Goal: Information Seeking & Learning: Understand process/instructions

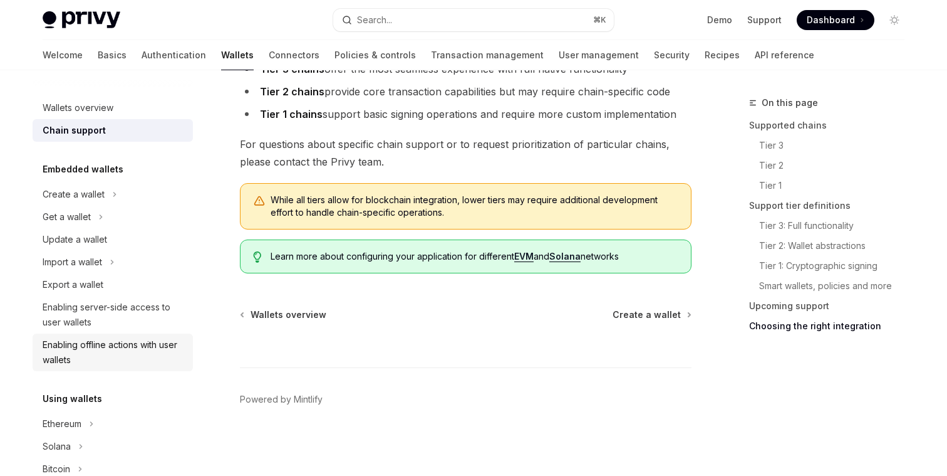
scroll to position [601, 0]
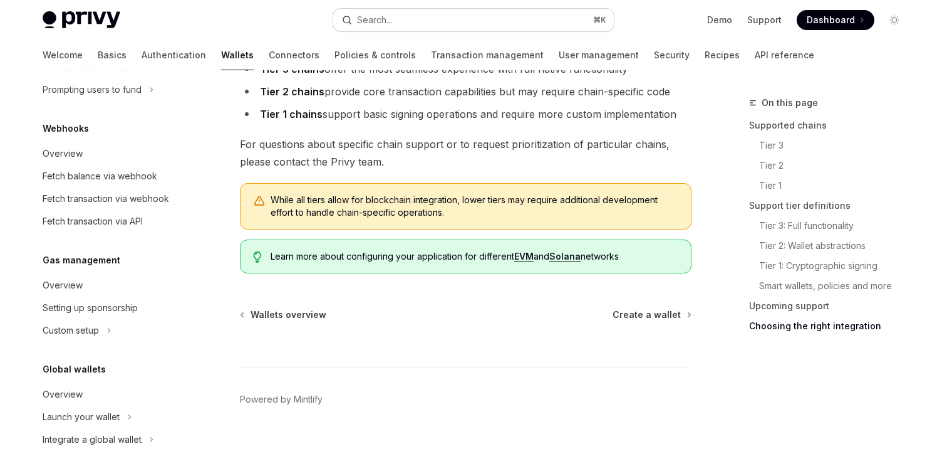
click at [378, 16] on div "Search..." at bounding box center [374, 20] width 35 height 15
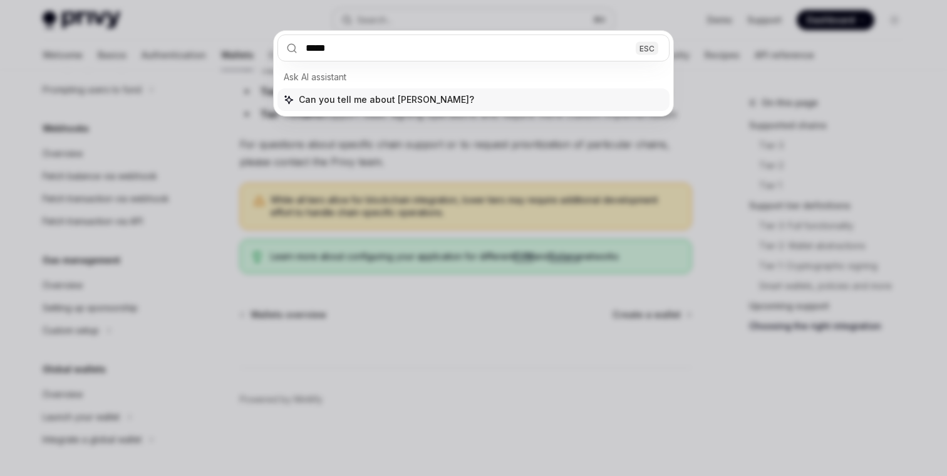
type input "******"
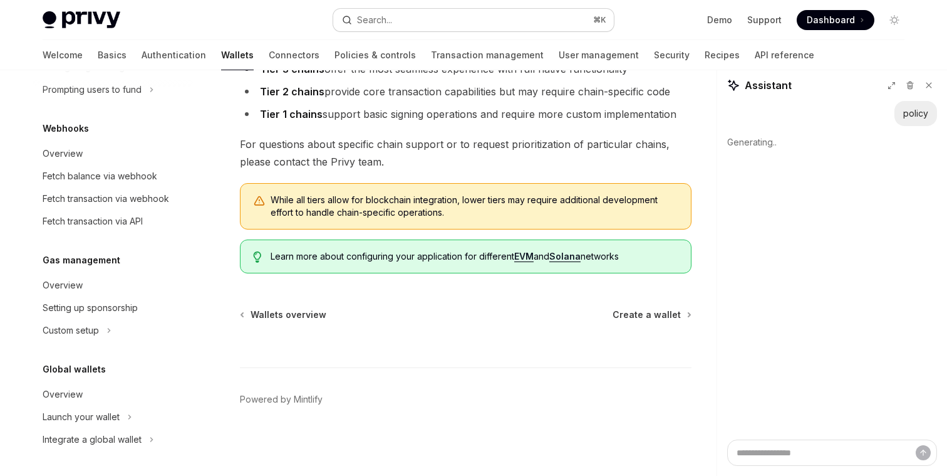
click at [368, 19] on div "Search..." at bounding box center [374, 20] width 35 height 15
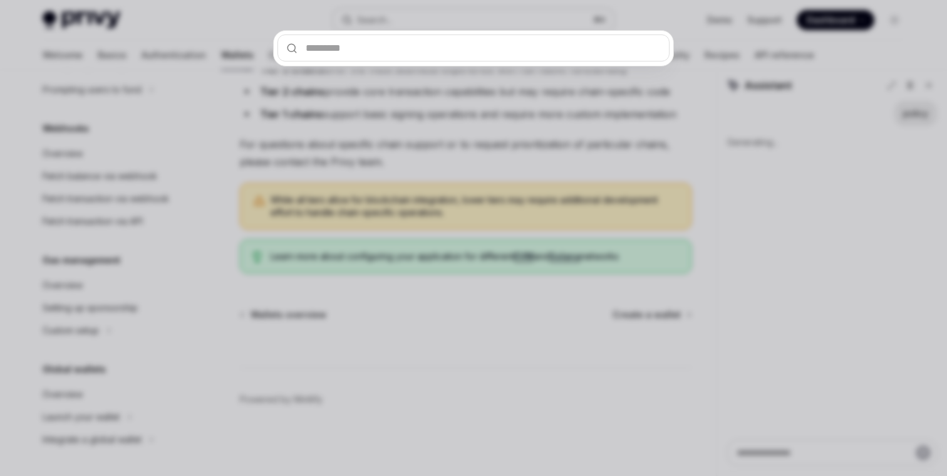
type textarea "*"
type input "*"
type textarea "*"
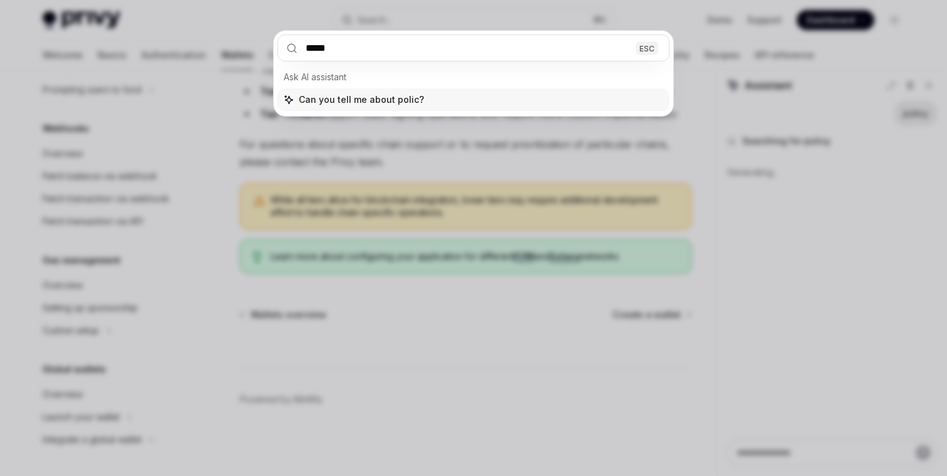
type input "******"
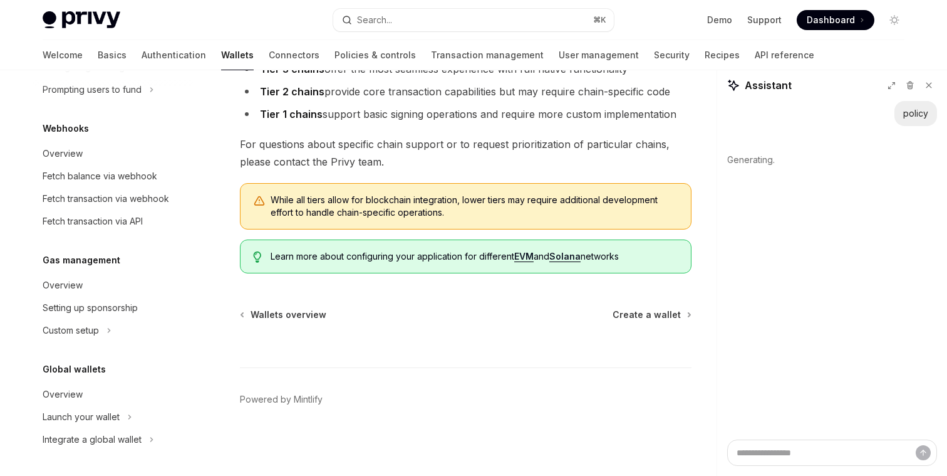
type textarea "*"
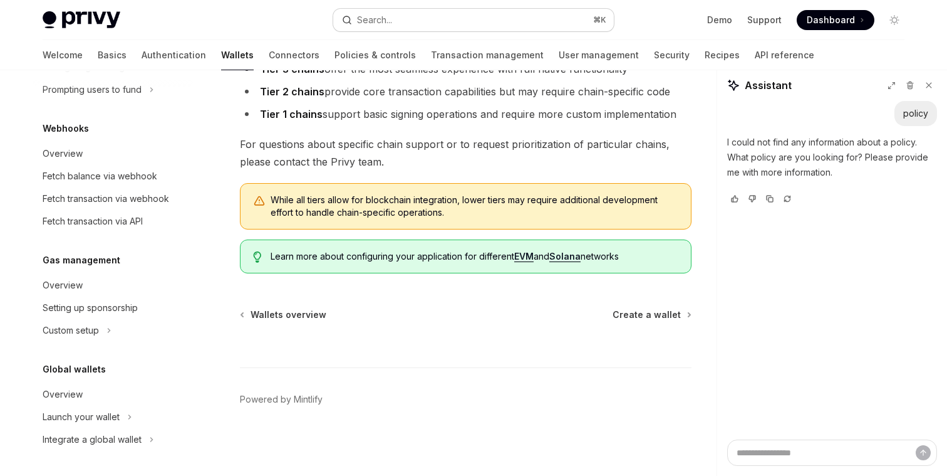
click at [414, 22] on button "Search... ⌘ K" at bounding box center [473, 20] width 281 height 23
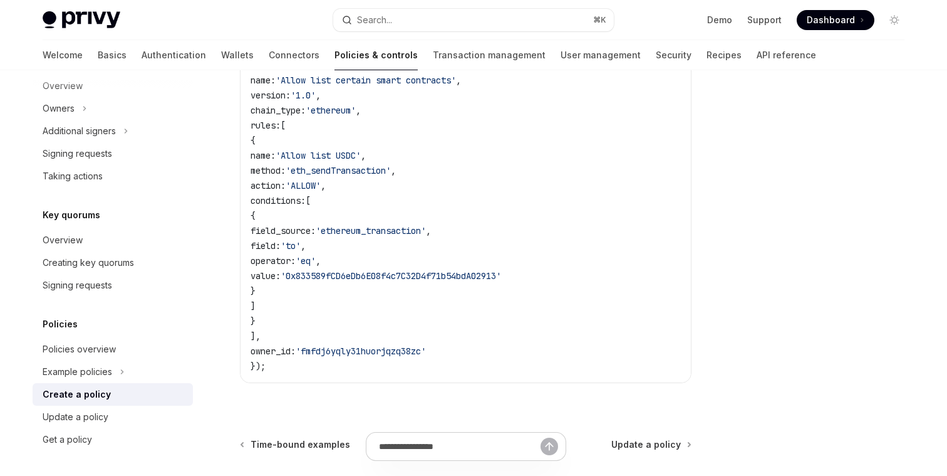
scroll to position [246, 0]
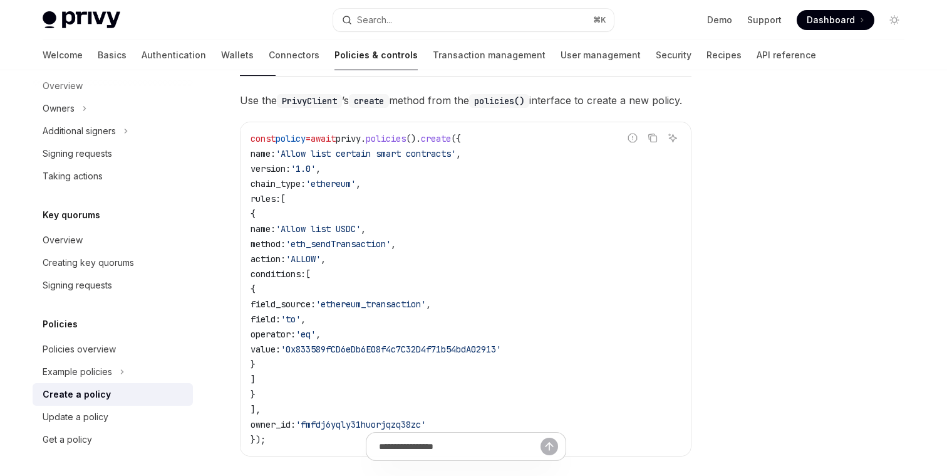
click at [367, 249] on span "'eth_sendTransaction'" at bounding box center [338, 243] width 105 height 11
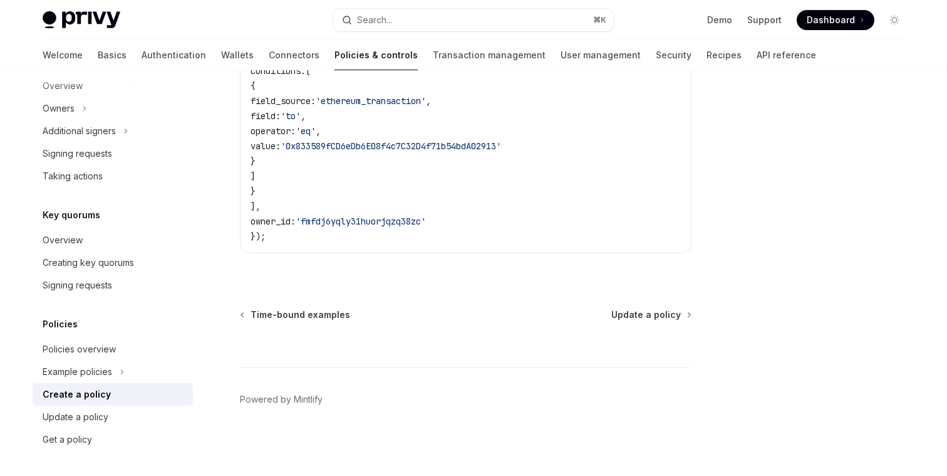
scroll to position [0, 0]
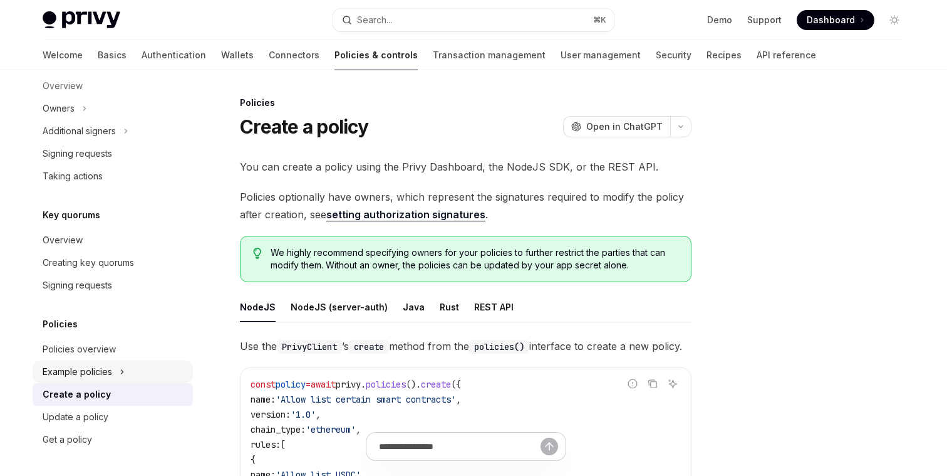
click at [96, 367] on div "Example policies" at bounding box center [78, 371] width 70 height 15
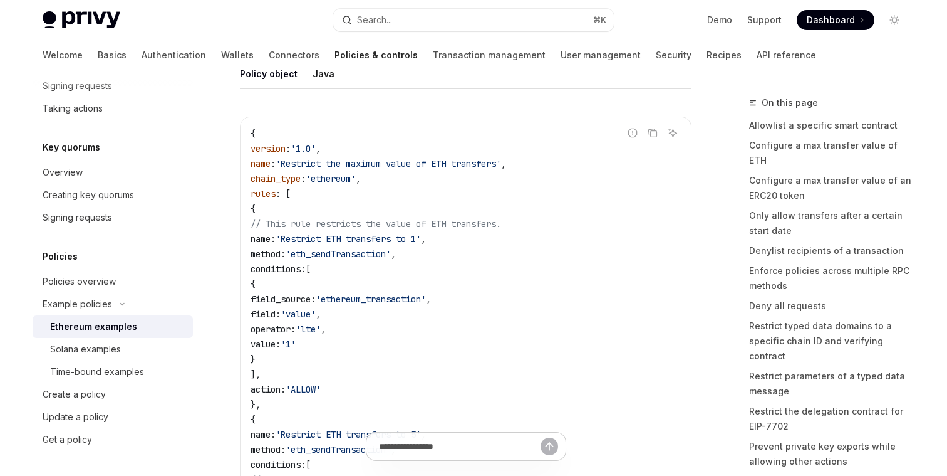
scroll to position [7015, 0]
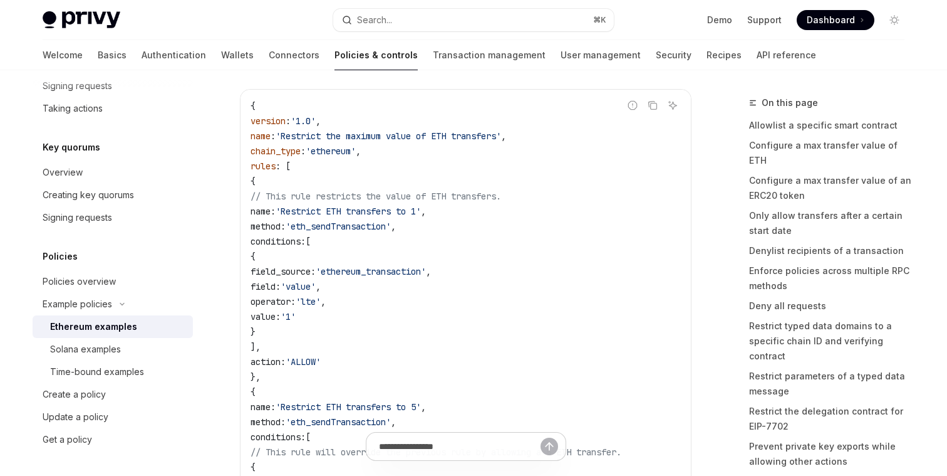
click at [391, 232] on span "'eth_sendTransaction'" at bounding box center [338, 226] width 105 height 11
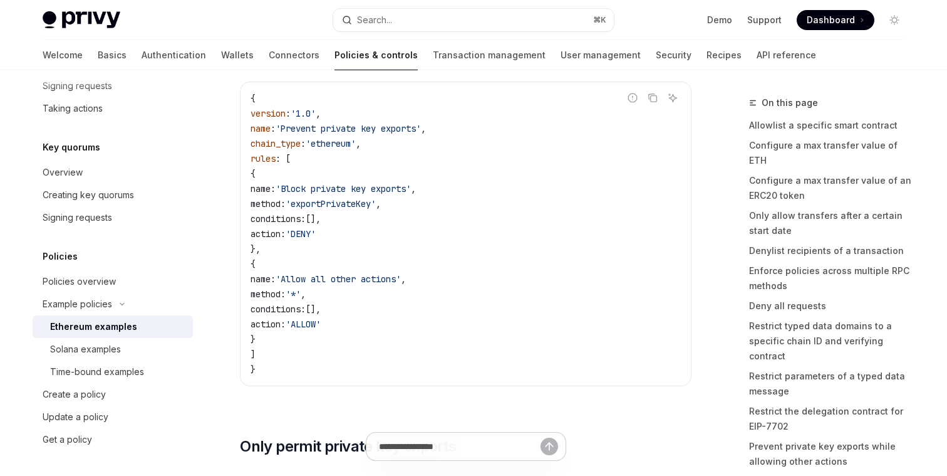
scroll to position [5973, 0]
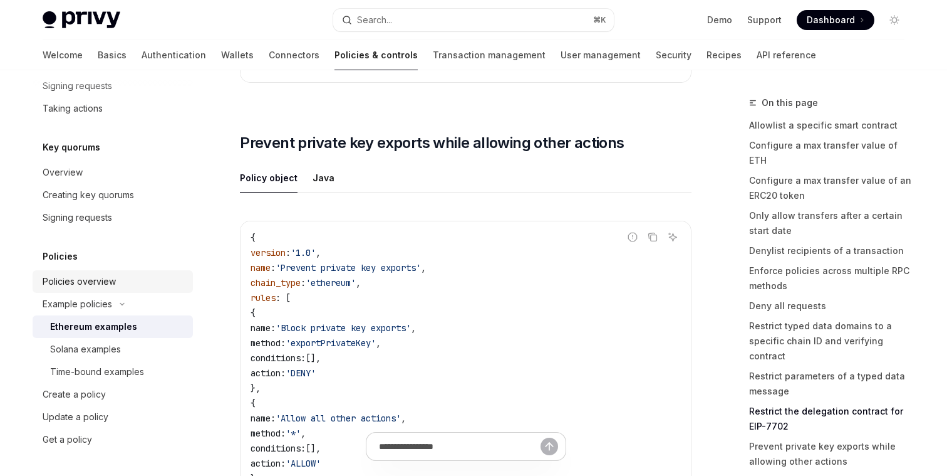
click at [113, 283] on div "Policies overview" at bounding box center [79, 281] width 73 height 15
type textarea "*"
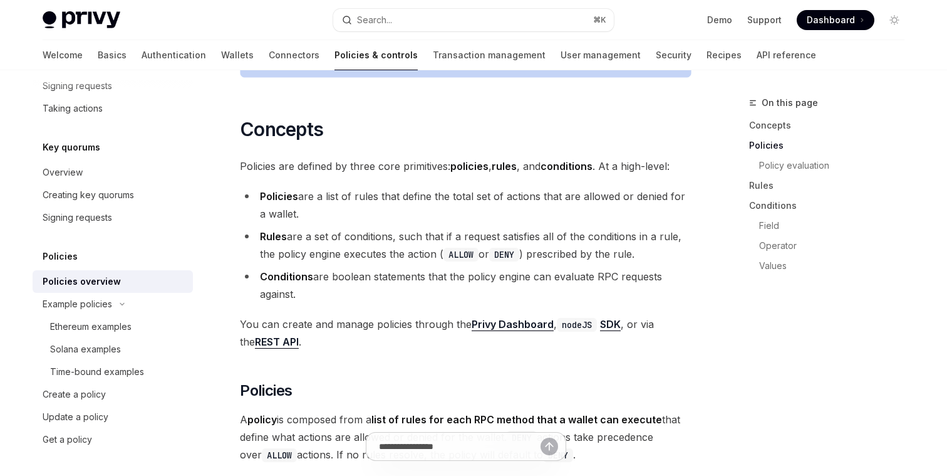
scroll to position [756, 0]
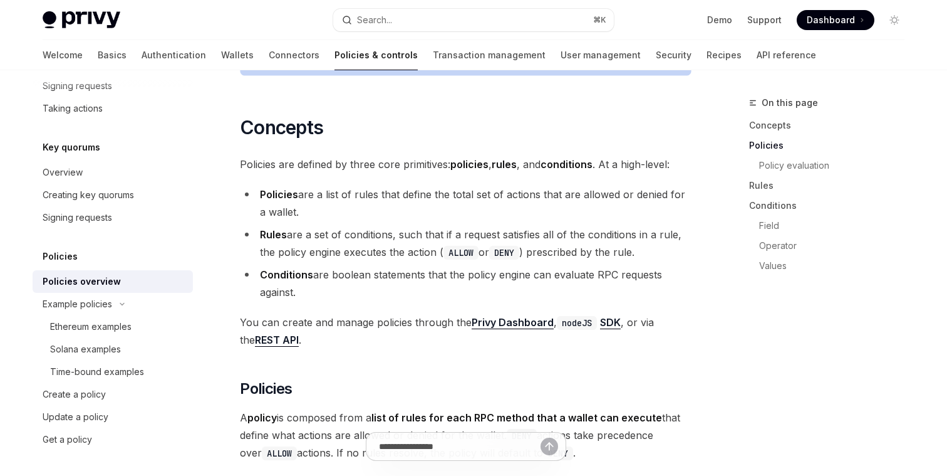
click at [370, 226] on li "Rules are a set of conditions, such that if a request satisfies all of the cond…" at bounding box center [466, 243] width 452 height 35
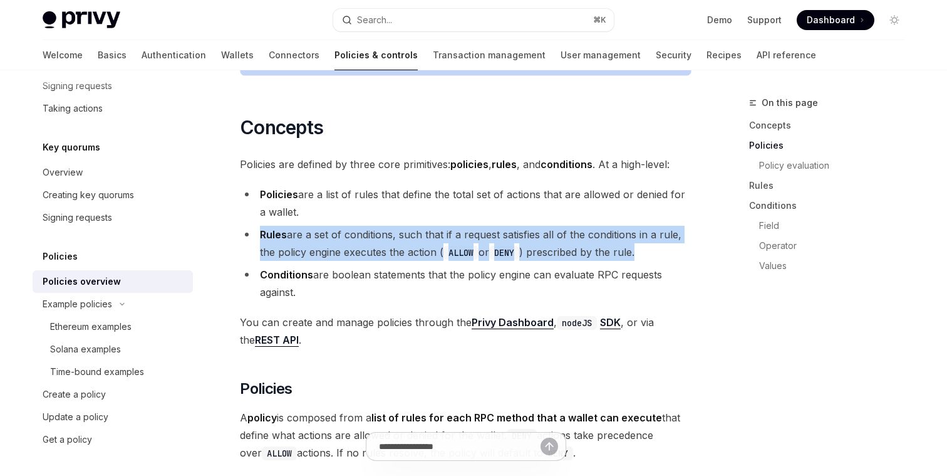
click at [370, 226] on li "Rules are a set of conditions, such that if a request satisfies all of the cond…" at bounding box center [466, 243] width 452 height 35
click at [363, 226] on li "Rules are a set of conditions, such that if a request satisfies all of the cond…" at bounding box center [466, 243] width 452 height 35
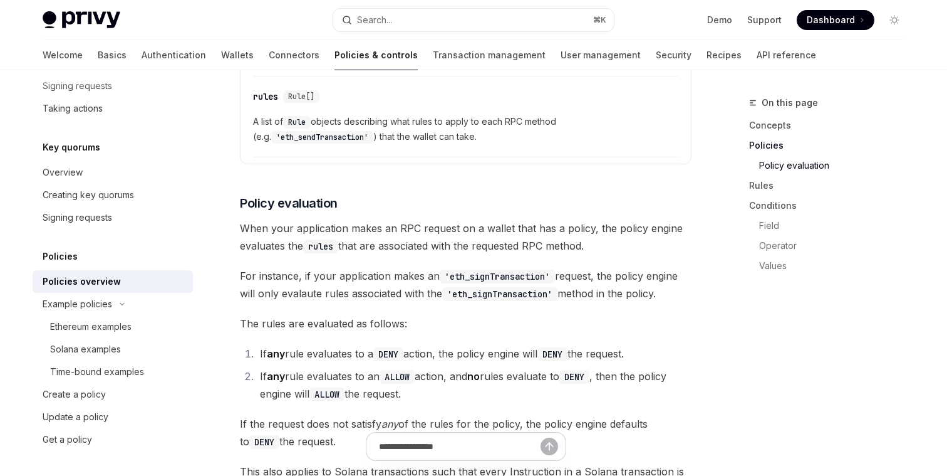
scroll to position [1387, 0]
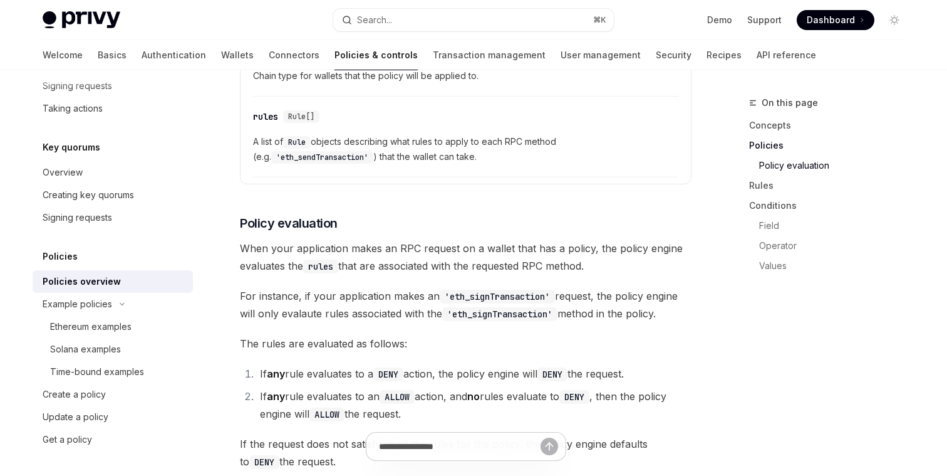
click at [378, 239] on span "When your application makes an RPC request on a wallet that has a policy, the p…" at bounding box center [466, 256] width 452 height 35
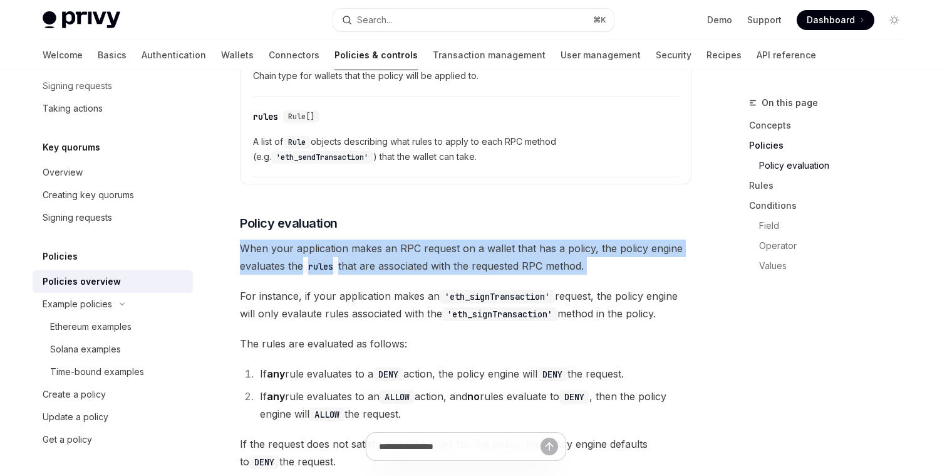
click at [378, 239] on span "When your application makes an RPC request on a wallet that has a policy, the p…" at bounding box center [466, 256] width 452 height 35
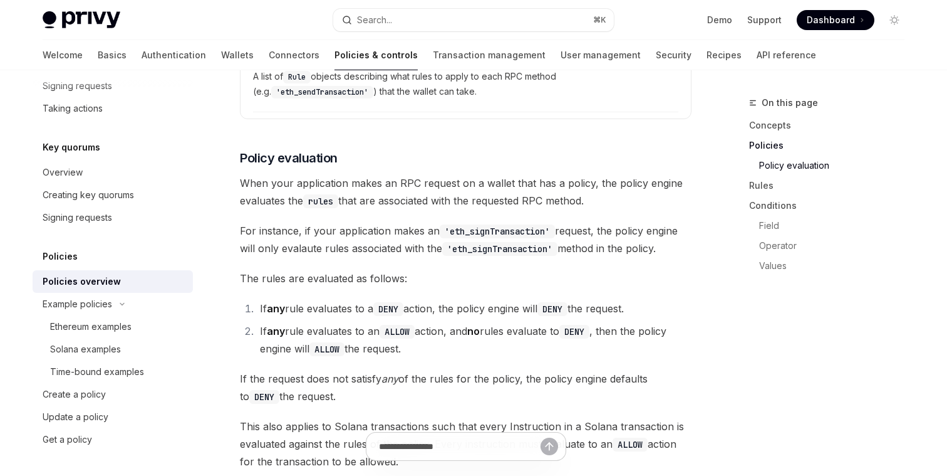
click at [378, 222] on span "For instance, if your application makes an 'eth_signTransaction' request, the p…" at bounding box center [466, 239] width 452 height 35
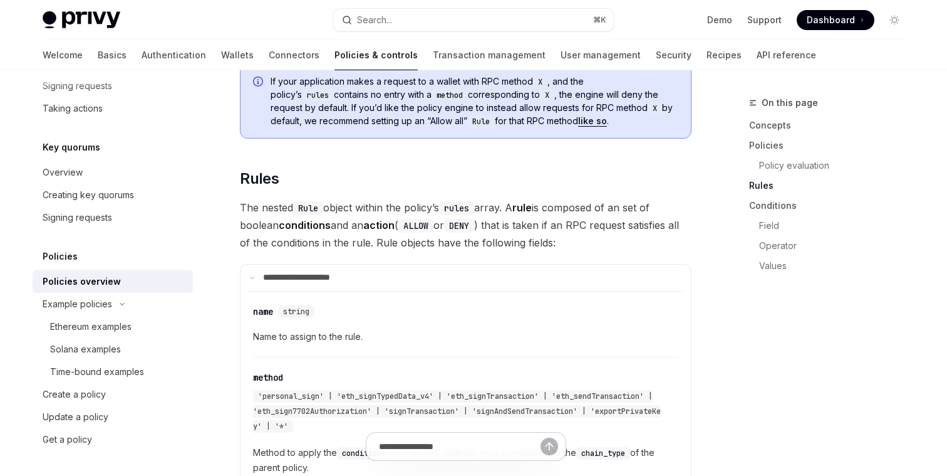
scroll to position [1871, 0]
click at [375, 218] on strong "action" at bounding box center [378, 224] width 31 height 13
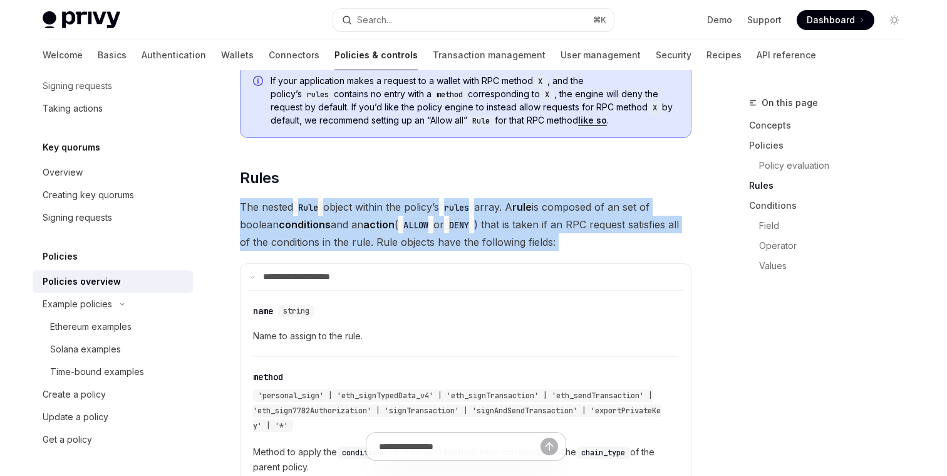
click at [375, 218] on strong "action" at bounding box center [378, 224] width 31 height 13
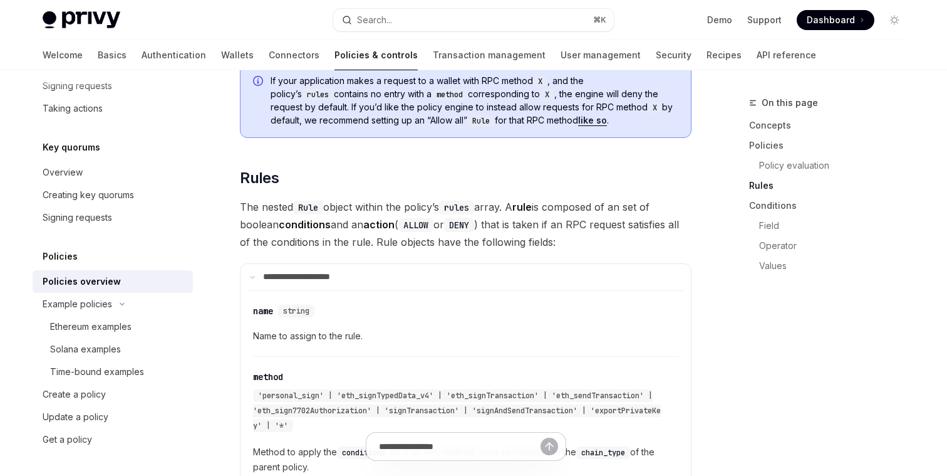
click at [354, 198] on span "The nested Rule object within the policy’s rules array. A rule is composed of a…" at bounding box center [466, 224] width 452 height 53
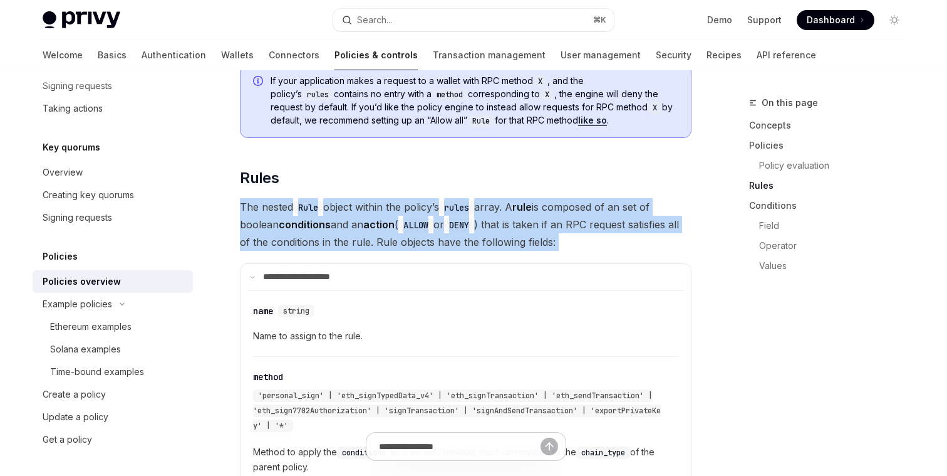
click at [354, 198] on span "The nested Rule object within the policy’s rules array. A rule is composed of a…" at bounding box center [466, 224] width 452 height 53
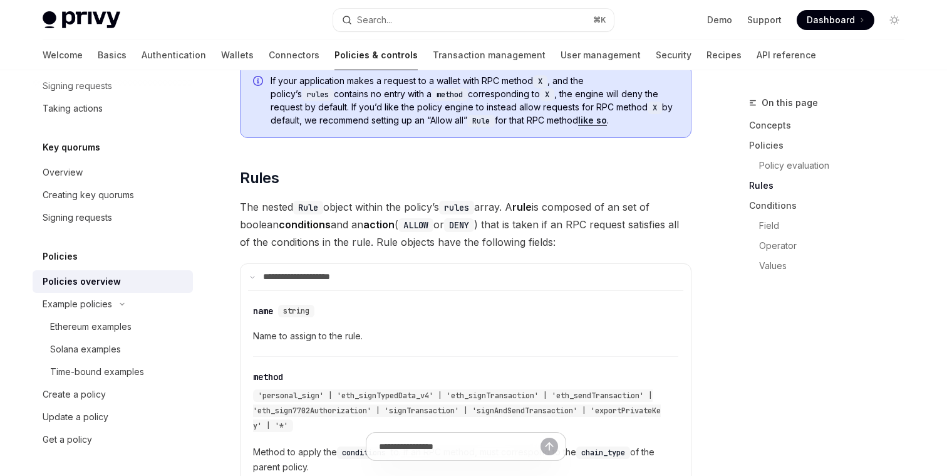
click at [354, 206] on span "The nested Rule object within the policy’s rules array. A rule is composed of a…" at bounding box center [466, 224] width 452 height 53
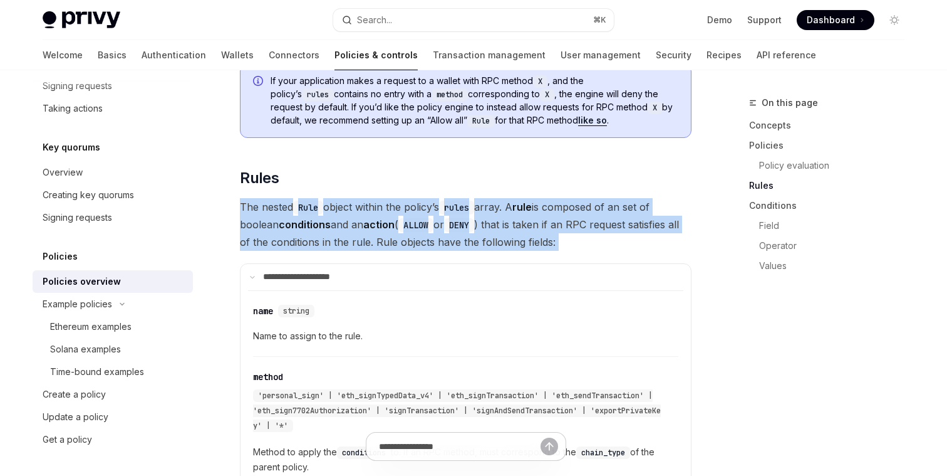
click at [354, 206] on span "The nested Rule object within the policy’s rules array. A rule is composed of a…" at bounding box center [466, 224] width 452 height 53
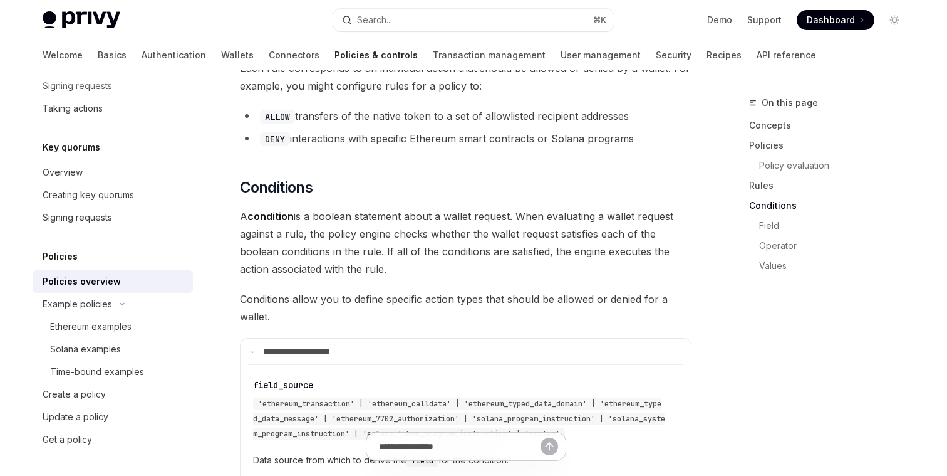
scroll to position [2463, 0]
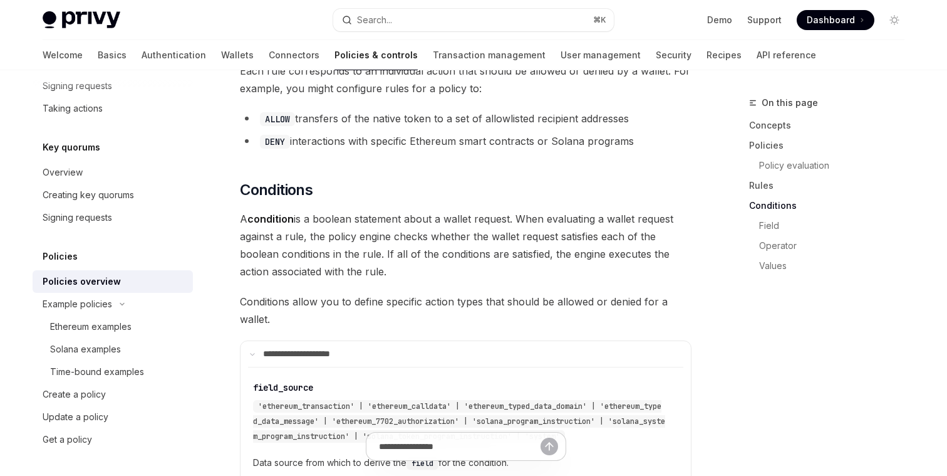
click at [442, 210] on span "A condition is a boolean statement about a wallet request. When evaluating a wa…" at bounding box center [466, 245] width 452 height 70
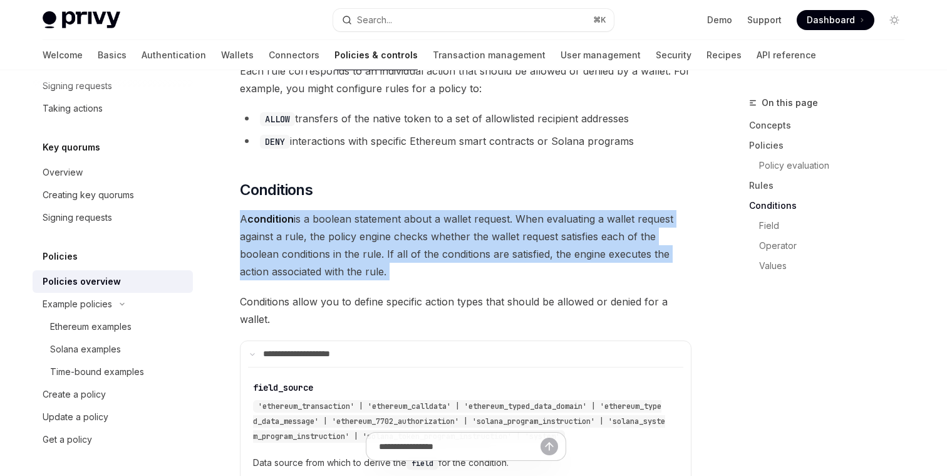
click at [442, 210] on span "A condition is a boolean statement about a wallet request. When evaluating a wa…" at bounding box center [466, 245] width 452 height 70
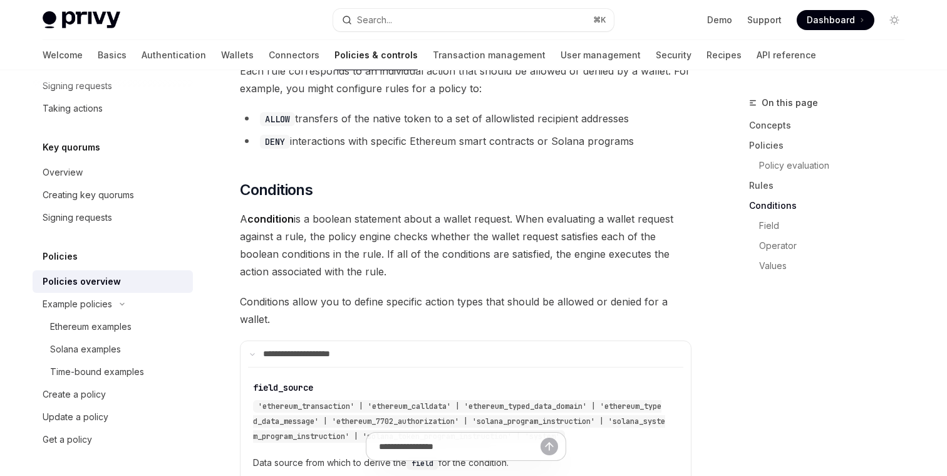
click at [437, 210] on span "A condition is a boolean statement about a wallet request. When evaluating a wa…" at bounding box center [466, 245] width 452 height 70
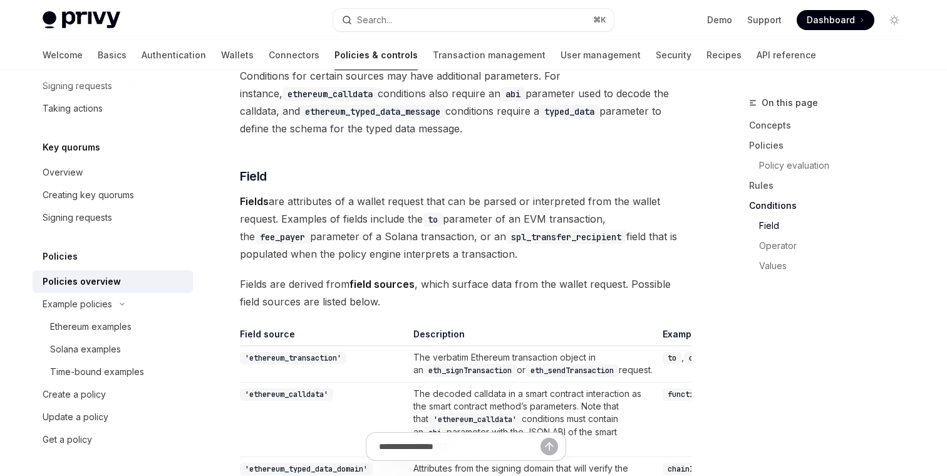
scroll to position [3186, 0]
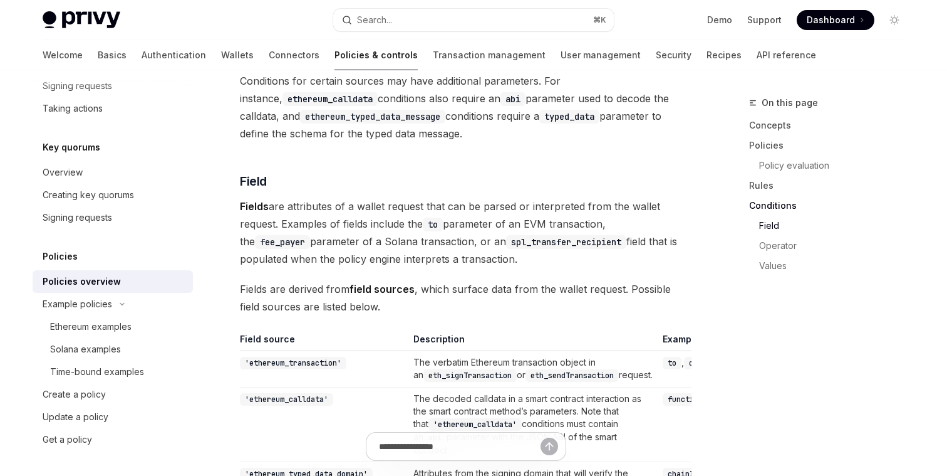
click at [423, 197] on span "Fields are attributes of a wallet request that can be parsed or interpreted fro…" at bounding box center [466, 232] width 452 height 70
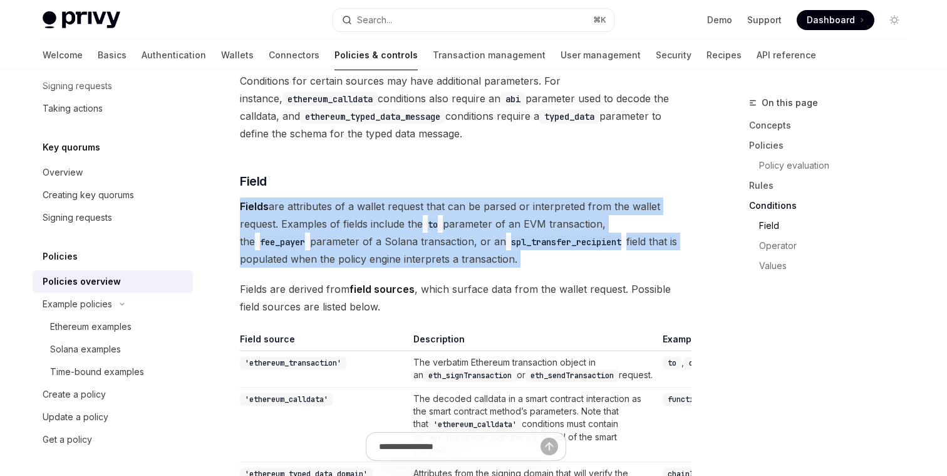
click at [423, 197] on span "Fields are attributes of a wallet request that can be parsed or interpreted fro…" at bounding box center [466, 232] width 452 height 70
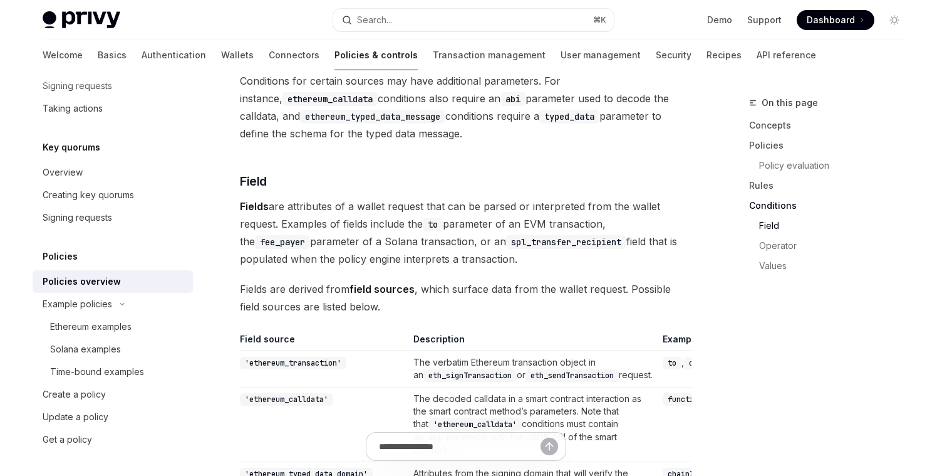
click at [431, 280] on span "Fields are derived from field sources , which surface data from the wallet requ…" at bounding box center [466, 297] width 452 height 35
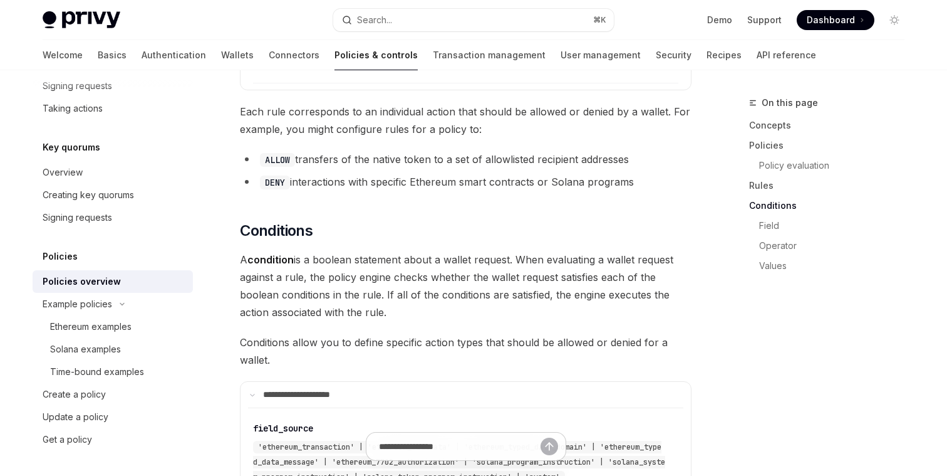
scroll to position [2387, 0]
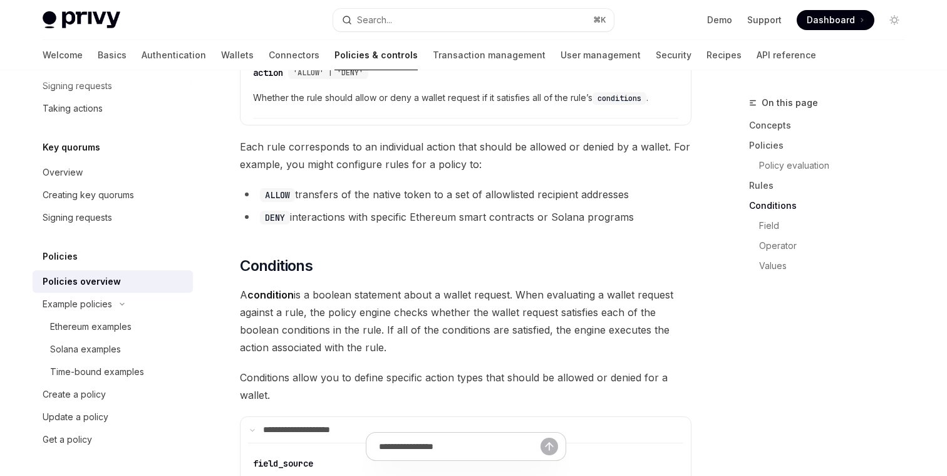
click at [425, 286] on span "A condition is a boolean statement about a wallet request. When evaluating a wa…" at bounding box center [466, 321] width 452 height 70
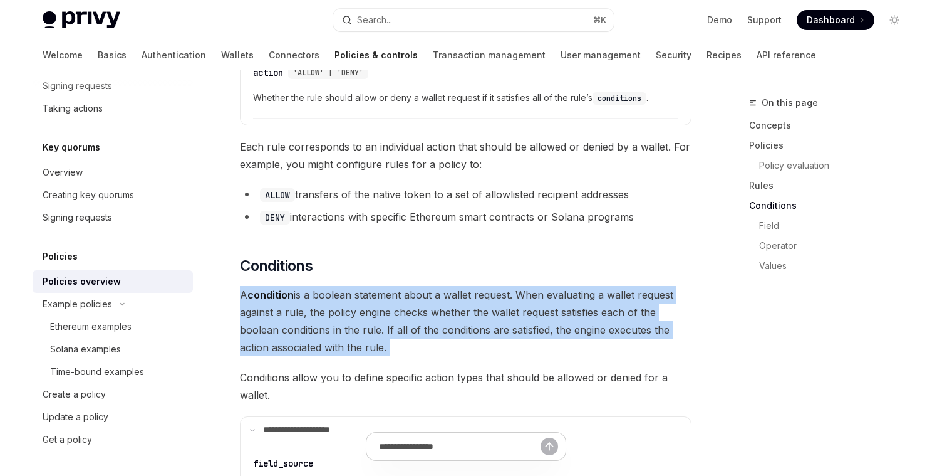
click at [425, 286] on span "A condition is a boolean statement about a wallet request. When evaluating a wa…" at bounding box center [466, 321] width 452 height 70
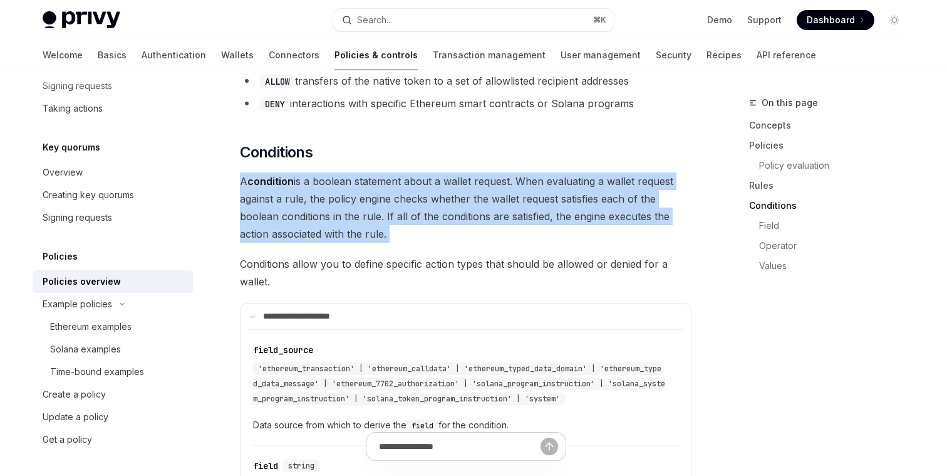
scroll to position [2499, 0]
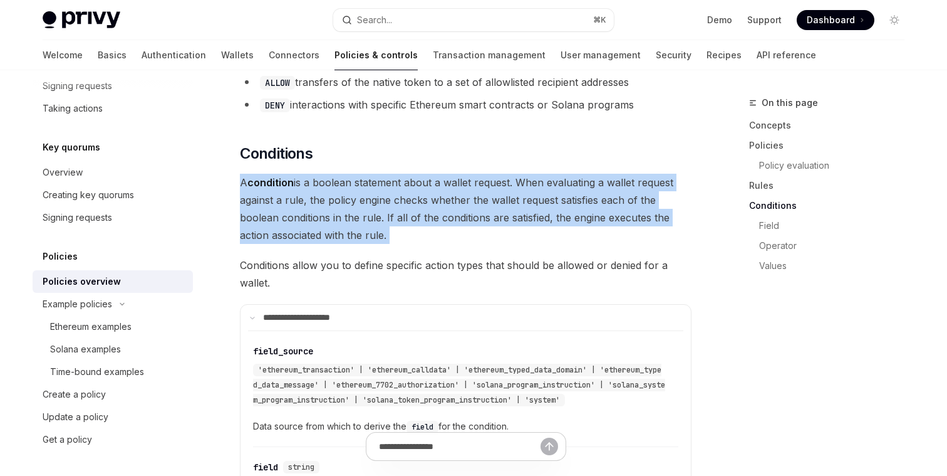
click at [411, 177] on span "A condition is a boolean statement about a wallet request. When evaluating a wa…" at bounding box center [466, 209] width 452 height 70
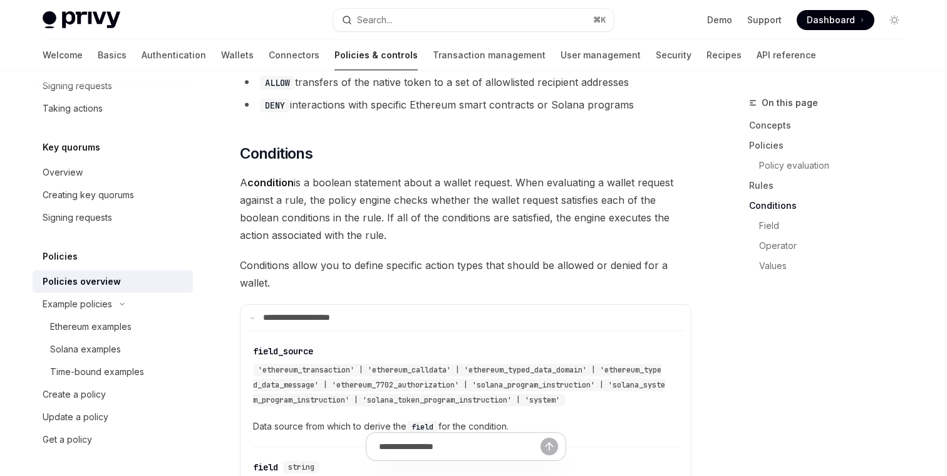
drag, startPoint x: 303, startPoint y: 144, endPoint x: 377, endPoint y: 169, distance: 78.1
click at [377, 174] on span "A condition is a boolean statement about a wallet request. When evaluating a wa…" at bounding box center [466, 209] width 452 height 70
click at [360, 174] on span "A condition is a boolean statement about a wallet request. When evaluating a wa…" at bounding box center [466, 209] width 452 height 70
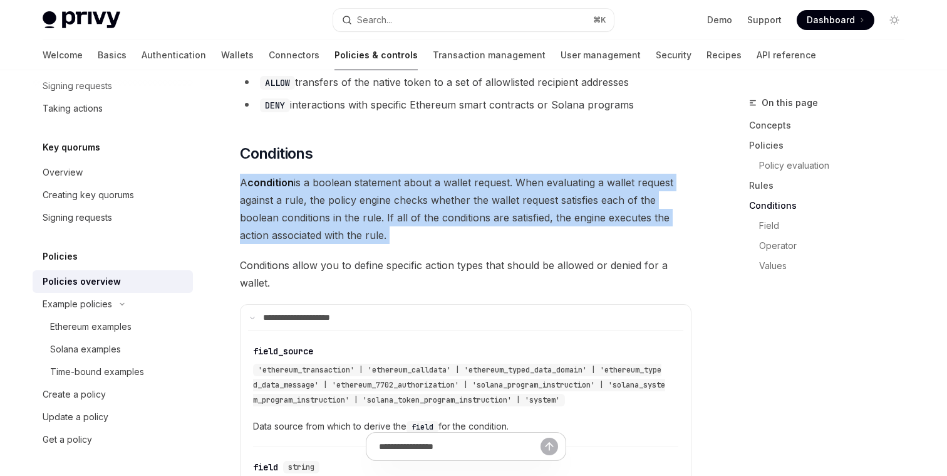
click at [360, 174] on span "A condition is a boolean statement about a wallet request. When evaluating a wa…" at bounding box center [466, 209] width 452 height 70
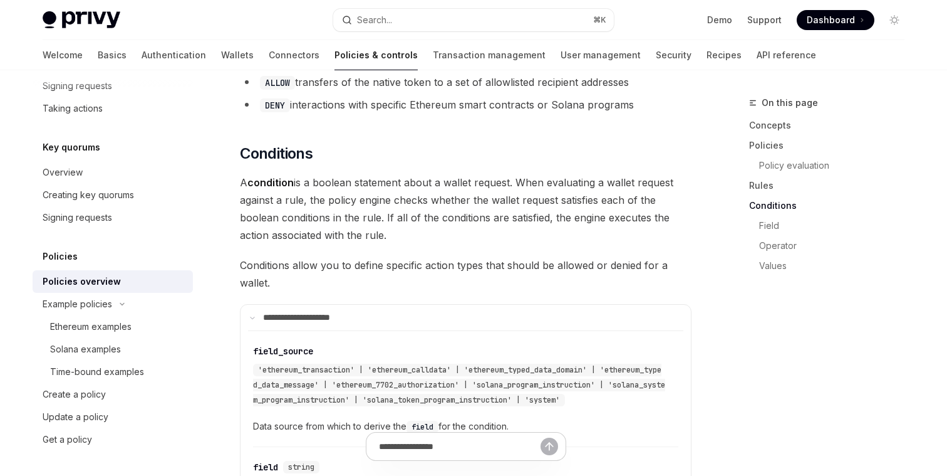
click at [361, 189] on span "A condition is a boolean statement about a wallet request. When evaluating a wa…" at bounding box center [466, 209] width 452 height 70
click at [342, 184] on span "A condition is a boolean statement about a wallet request. When evaluating a wa…" at bounding box center [466, 209] width 452 height 70
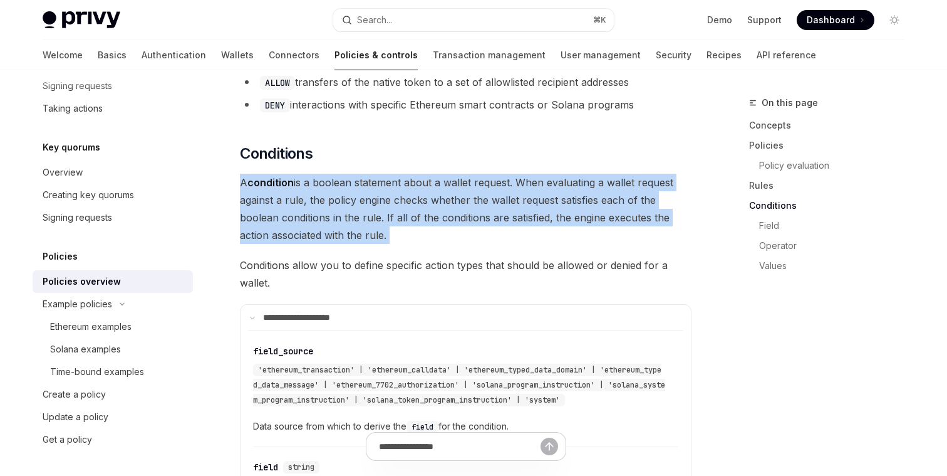
click at [342, 184] on span "A condition is a boolean statement about a wallet request. When evaluating a wa…" at bounding box center [466, 209] width 452 height 70
click at [384, 199] on span "A condition is a boolean statement about a wallet request. When evaluating a wa…" at bounding box center [466, 209] width 452 height 70
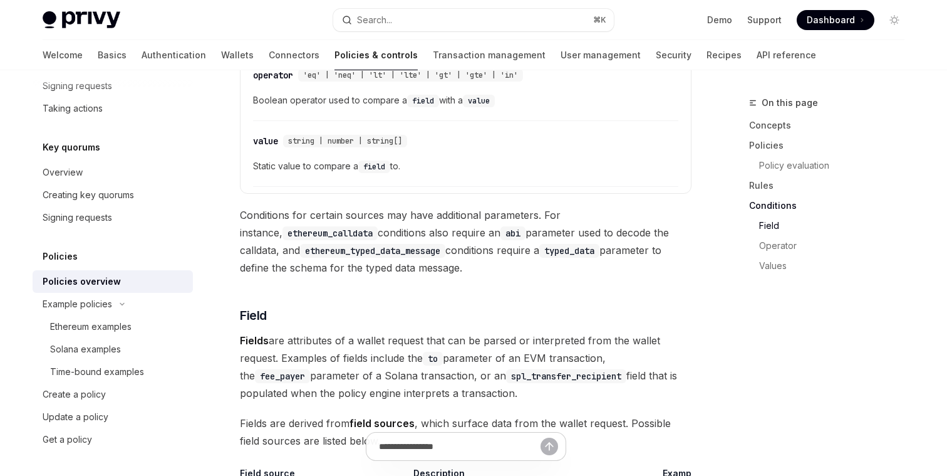
scroll to position [3363, 0]
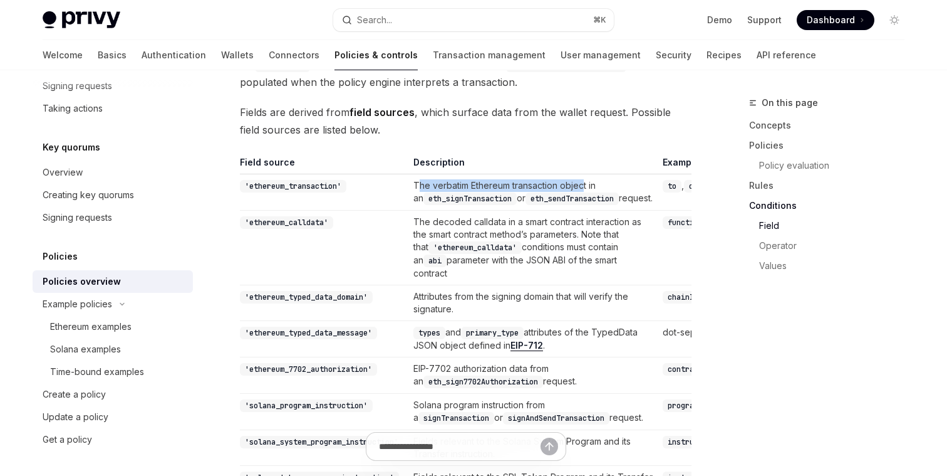
drag, startPoint x: 424, startPoint y: 150, endPoint x: 489, endPoint y: 163, distance: 66.5
click at [489, 174] on td "The verbatim Ethereum transaction object in an eth_signTransaction or eth_sendT…" at bounding box center [533, 192] width 249 height 36
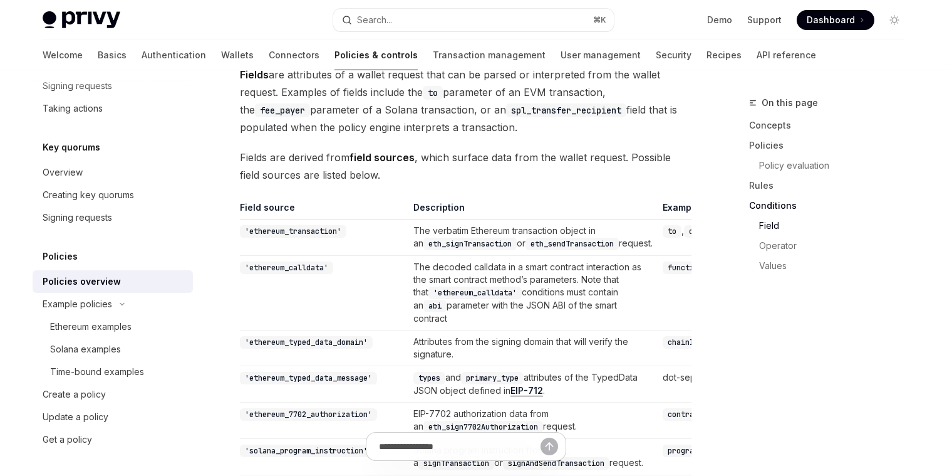
scroll to position [3310, 0]
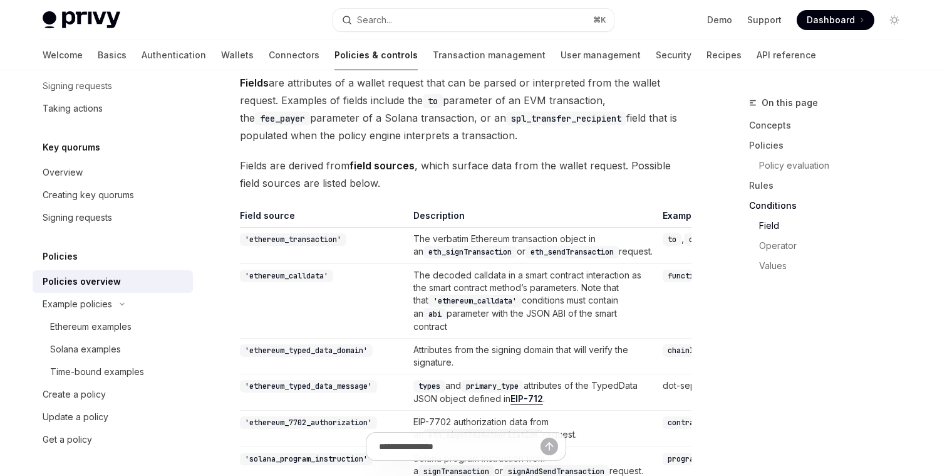
drag, startPoint x: 459, startPoint y: 349, endPoint x: 424, endPoint y: 267, distance: 89.3
click at [424, 267] on td "The decoded calldata in a smart contract interaction as the smart contract meth…" at bounding box center [533, 301] width 249 height 75
click at [459, 295] on td "The decoded calldata in a smart contract interaction as the smart contract meth…" at bounding box center [533, 301] width 249 height 75
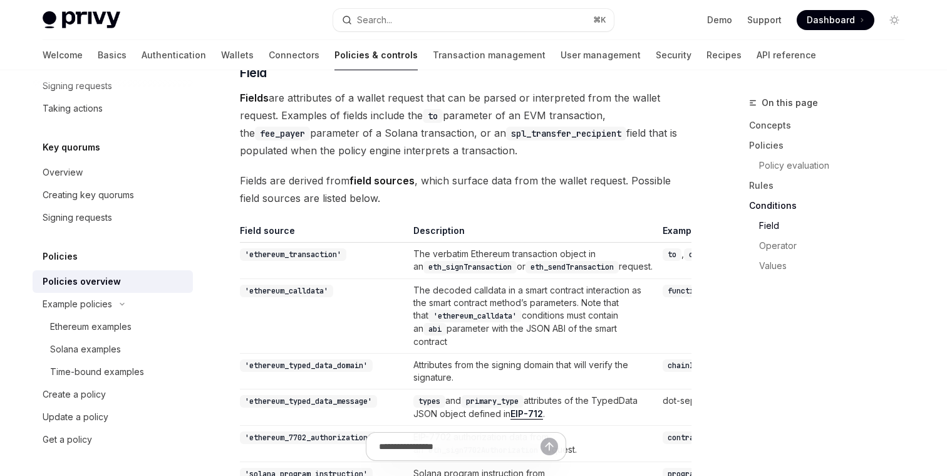
scroll to position [3274, 0]
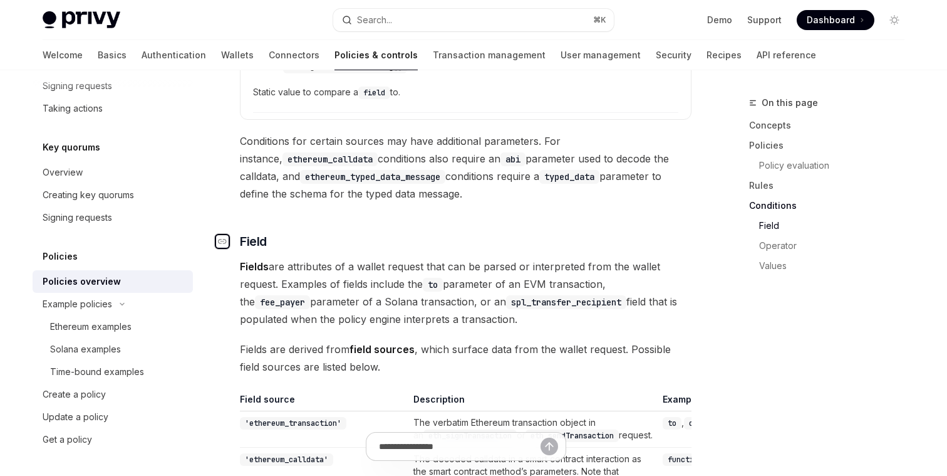
click at [224, 237] on icon "Navigate to header" at bounding box center [222, 241] width 9 height 8
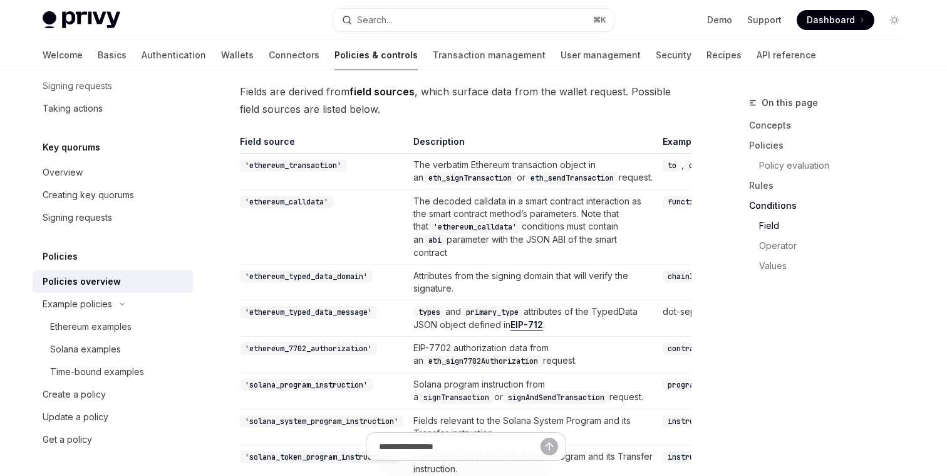
scroll to position [3386, 0]
